Goal: Information Seeking & Learning: Learn about a topic

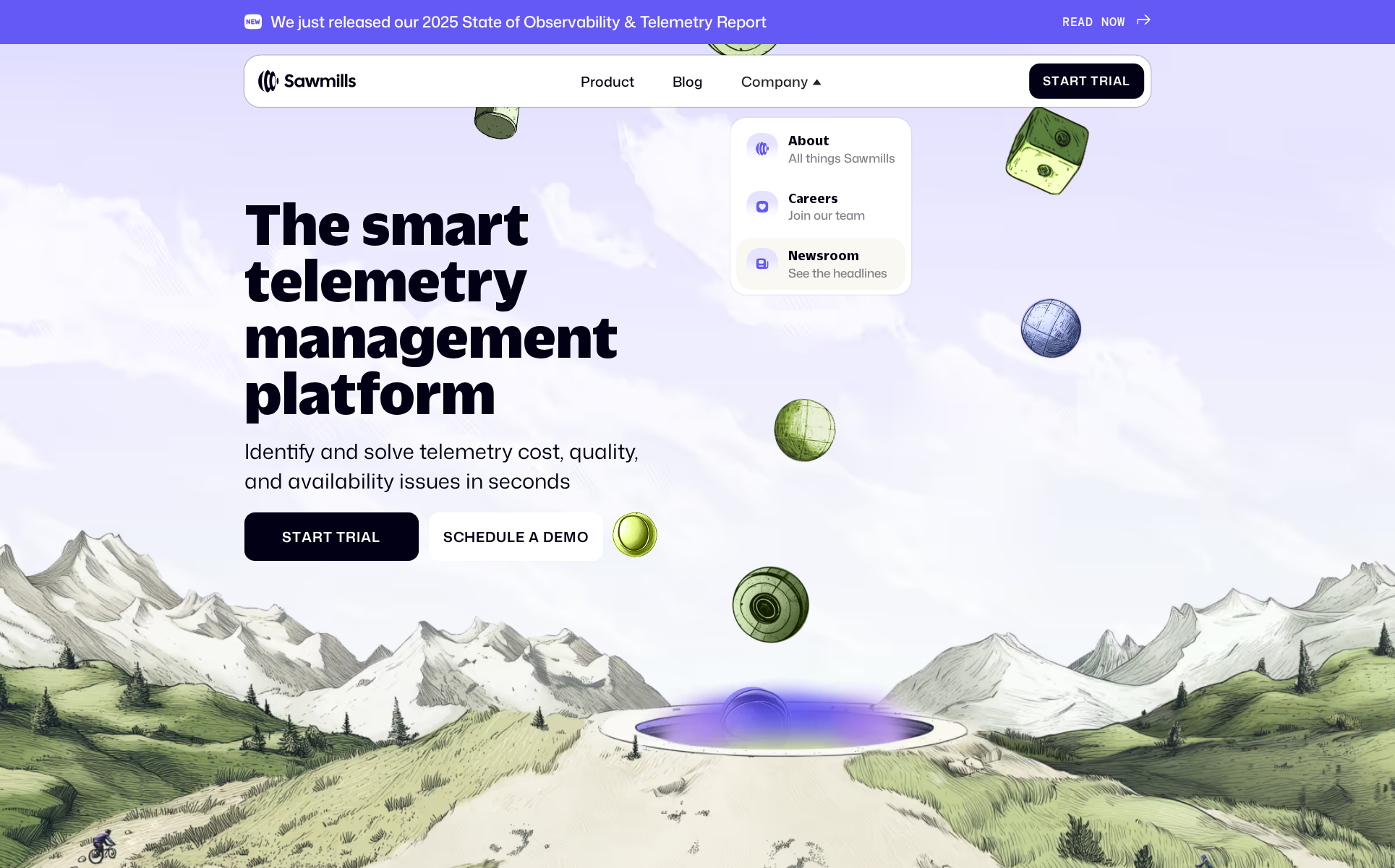
click at [822, 268] on div "See the headlines" at bounding box center [838, 273] width 99 height 11
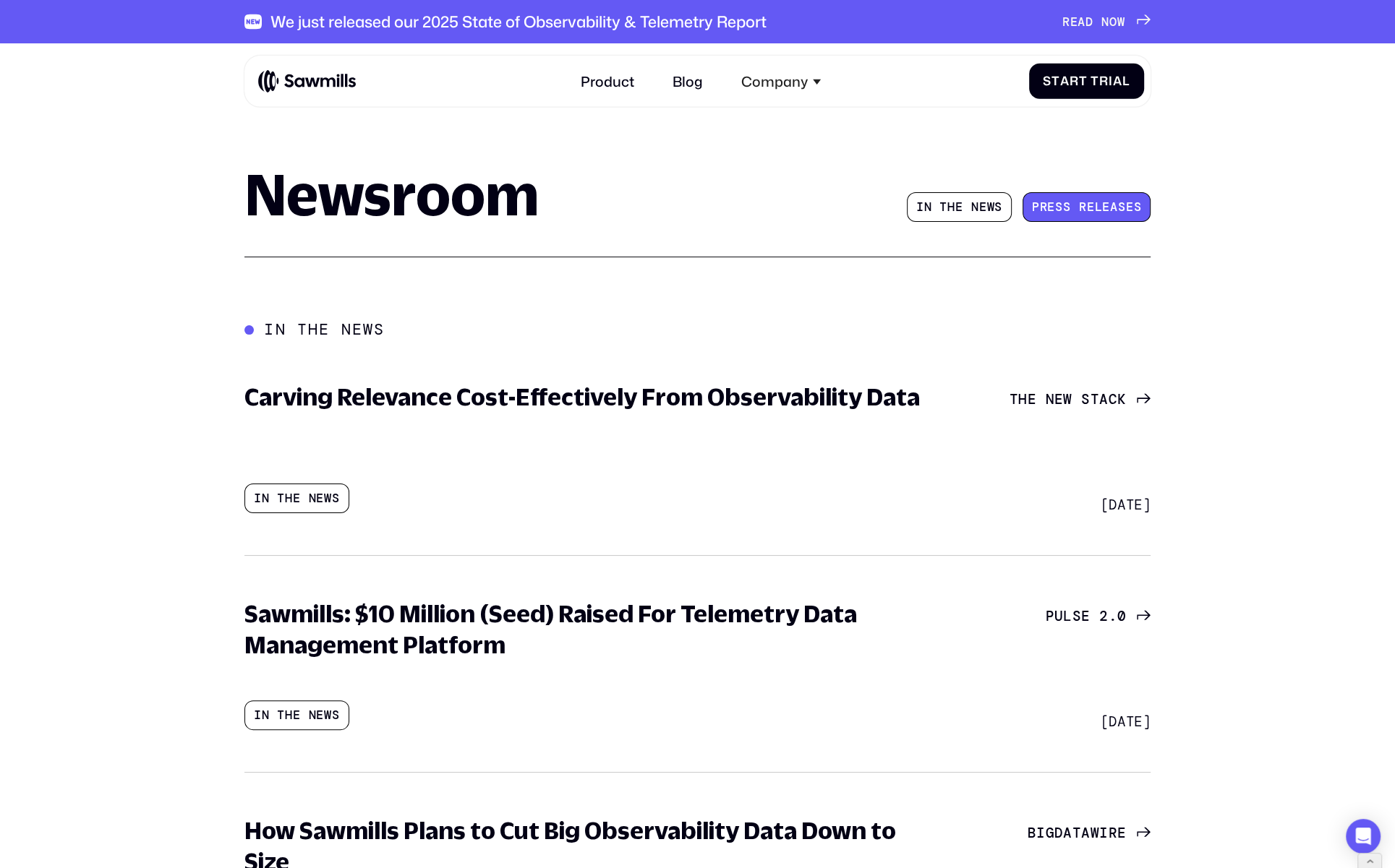
click at [1130, 214] on span "e" at bounding box center [1130, 207] width 8 height 15
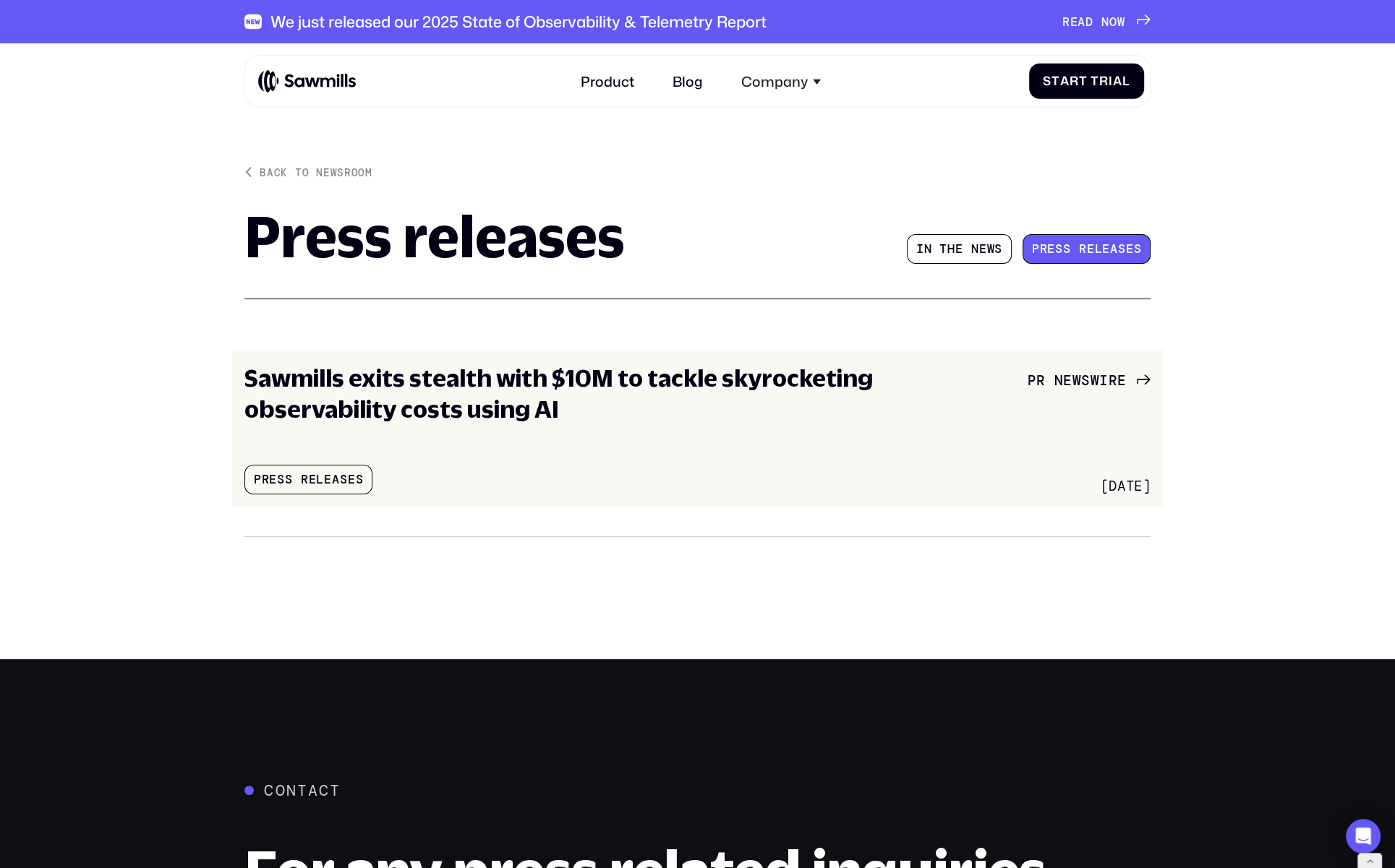
click at [752, 391] on h3 "Sawmills exits stealth with $10M to tackle skyrocketing observability costs usi…" at bounding box center [593, 393] width 698 height 63
